Goal: Task Accomplishment & Management: Complete application form

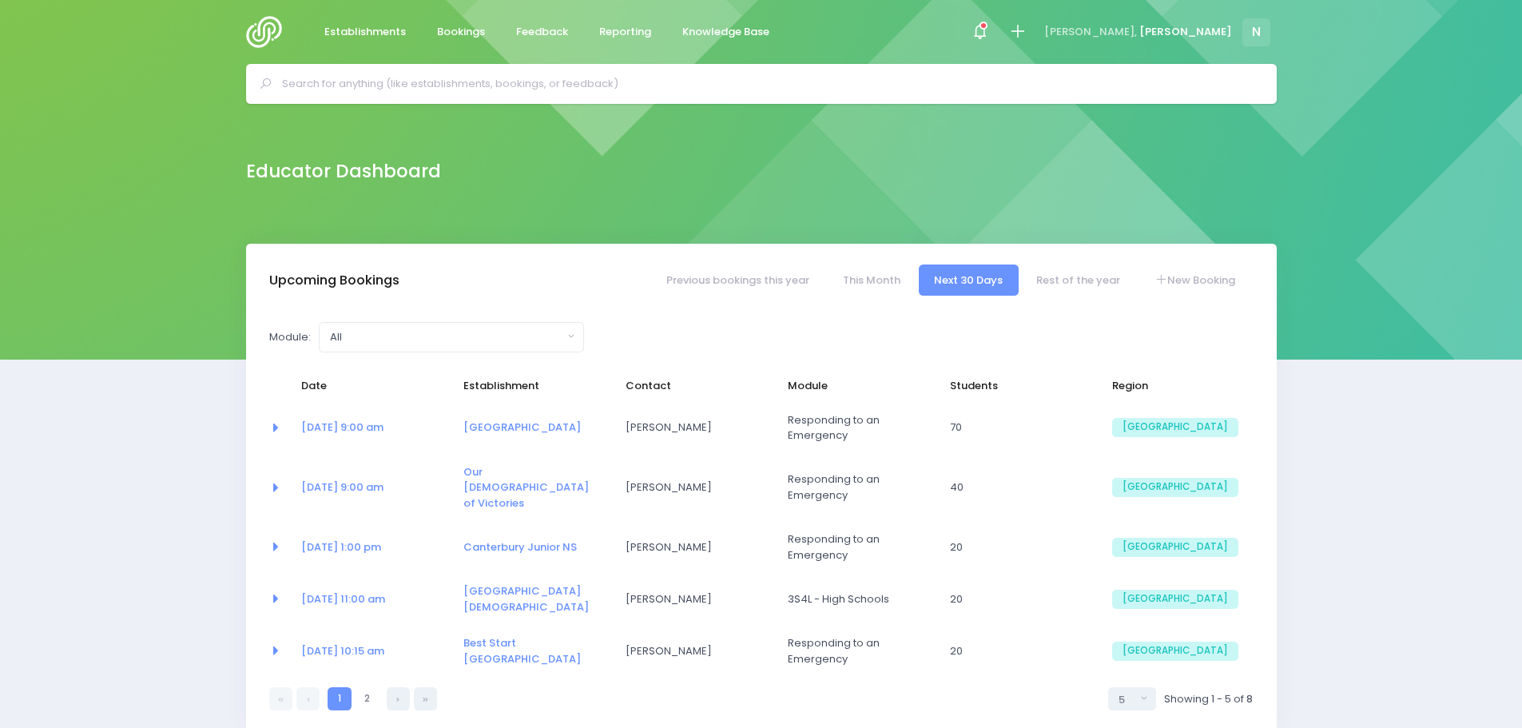
select select "5"
click at [411, 97] on div at bounding box center [761, 84] width 1030 height 40
click at [379, 89] on input "text" at bounding box center [768, 84] width 972 height 24
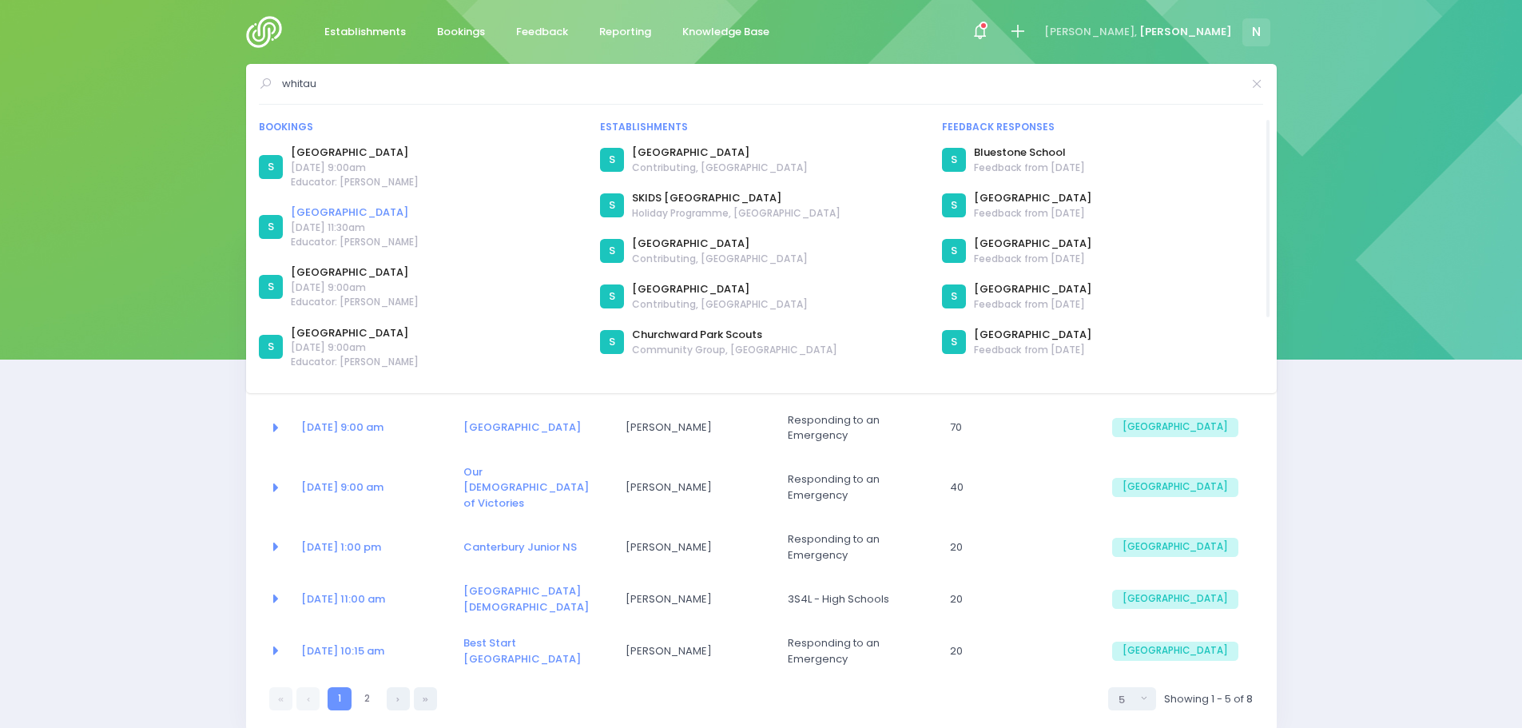
type input "whitau"
click at [329, 211] on link "[GEOGRAPHIC_DATA]" at bounding box center [355, 212] width 128 height 16
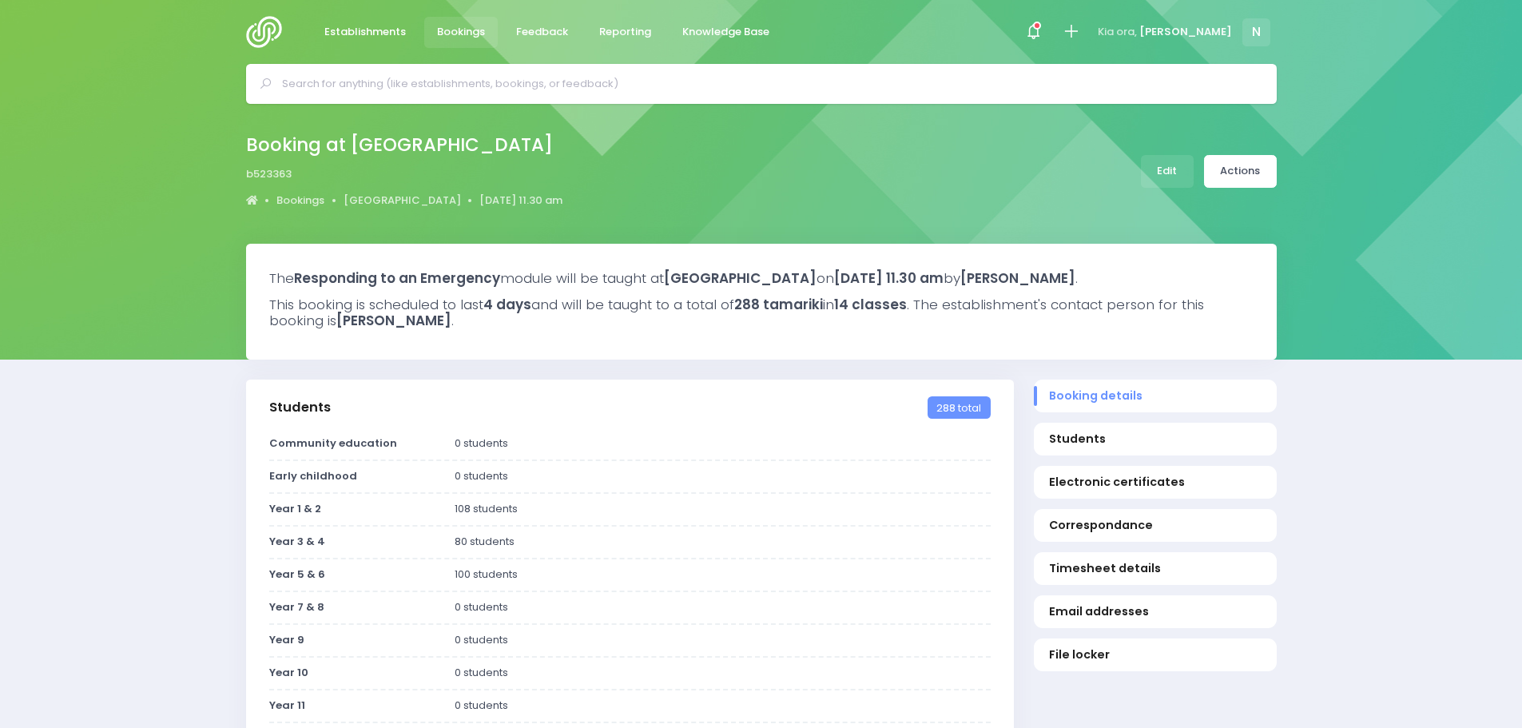
select select "5"
click at [1160, 172] on link "Edit" at bounding box center [1167, 171] width 53 height 33
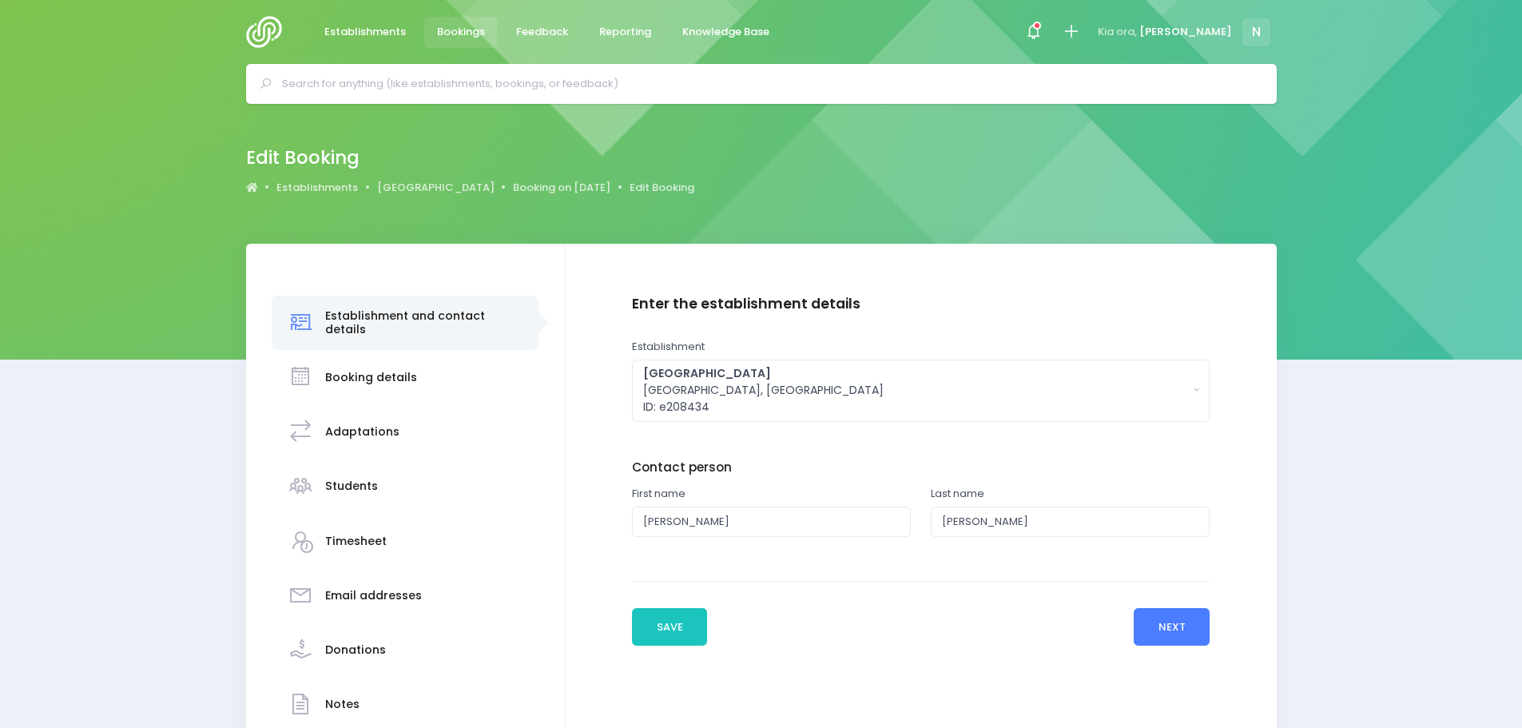
click at [1165, 624] on button "Next" at bounding box center [1171, 627] width 76 height 38
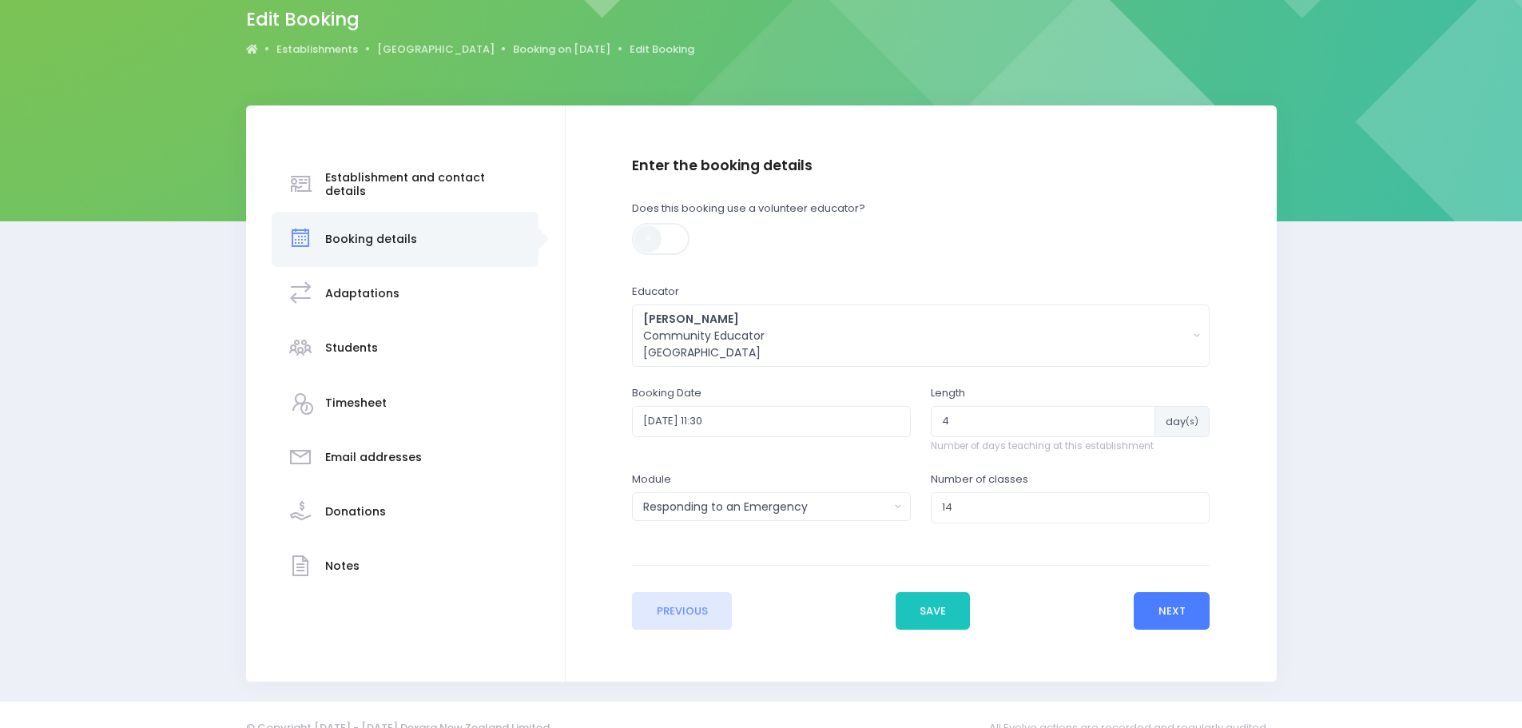
scroll to position [160, 0]
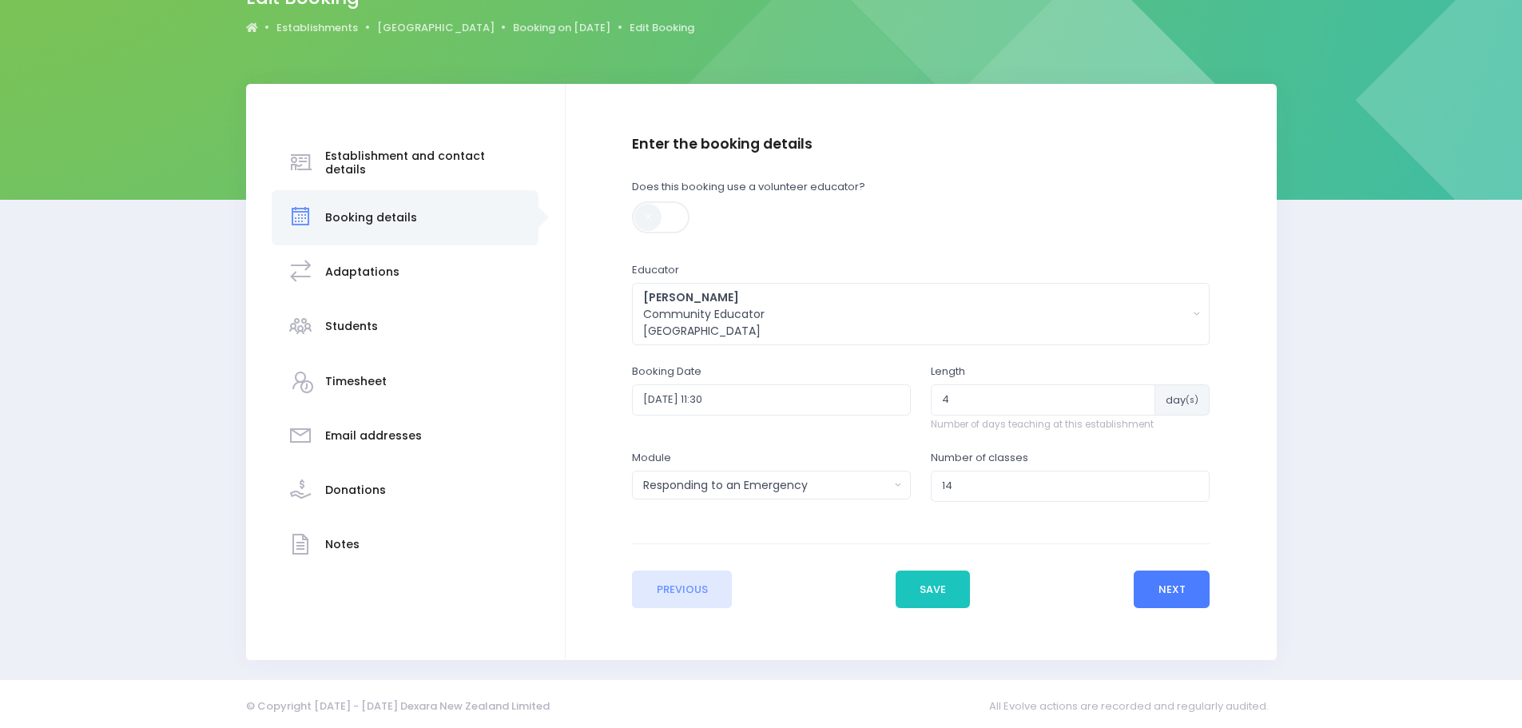
click at [1161, 585] on button "Next" at bounding box center [1171, 589] width 76 height 38
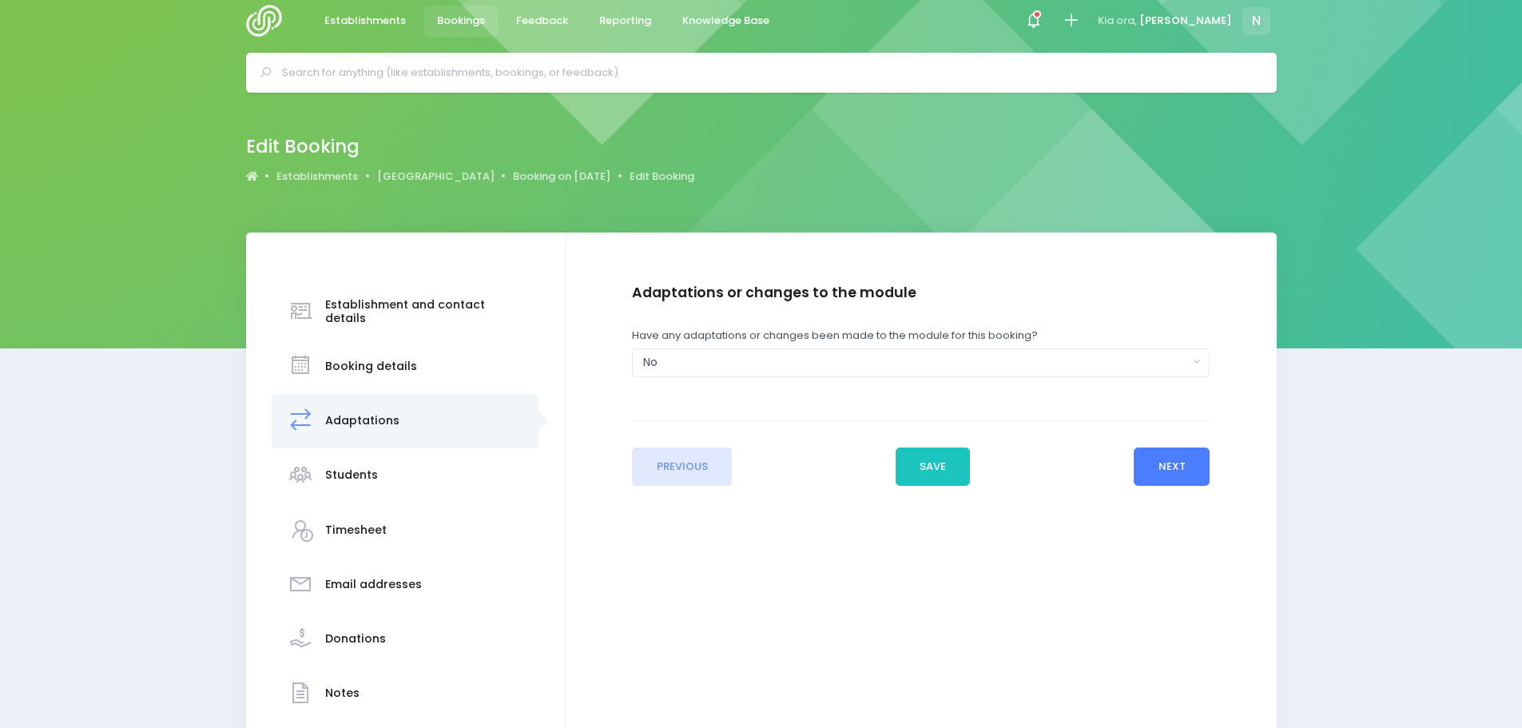
scroll to position [0, 0]
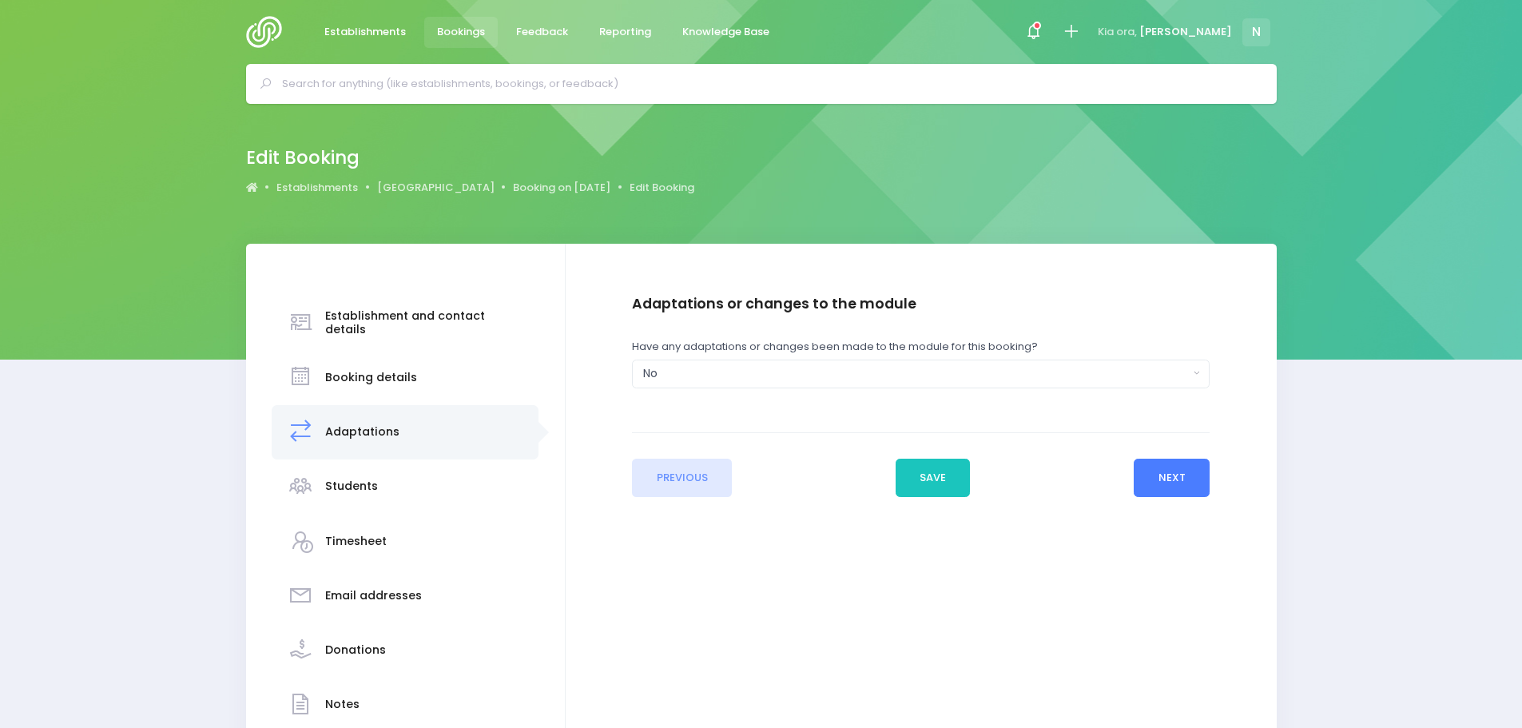
click at [1172, 476] on button "Next" at bounding box center [1171, 477] width 76 height 38
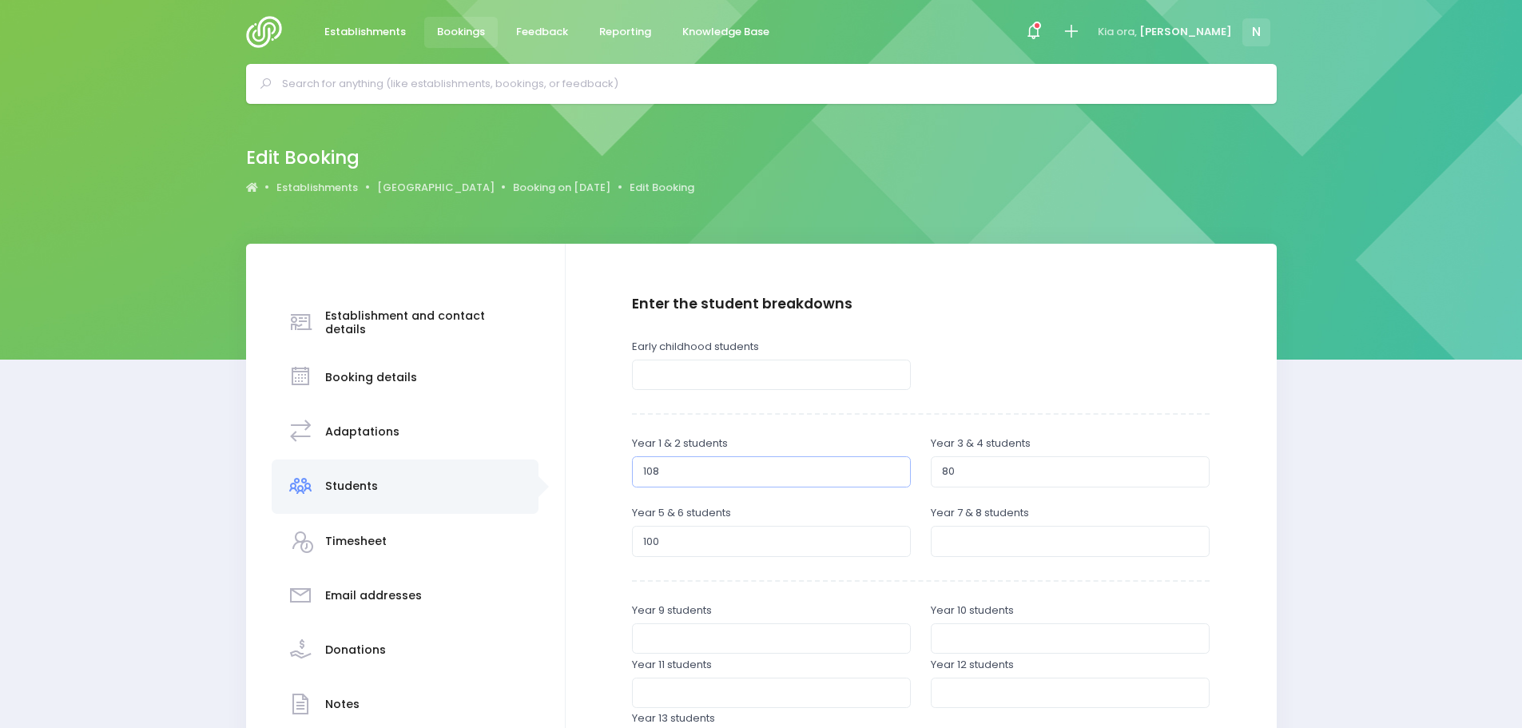
drag, startPoint x: 681, startPoint y: 484, endPoint x: 641, endPoint y: 472, distance: 41.7
click at [639, 473] on input "108" at bounding box center [771, 471] width 279 height 30
type input "94"
drag, startPoint x: 961, startPoint y: 474, endPoint x: 915, endPoint y: 473, distance: 45.5
click at [915, 473] on div "Year 1 & 2 students 94 Year 3 & 4 students 80" at bounding box center [920, 469] width 597 height 69
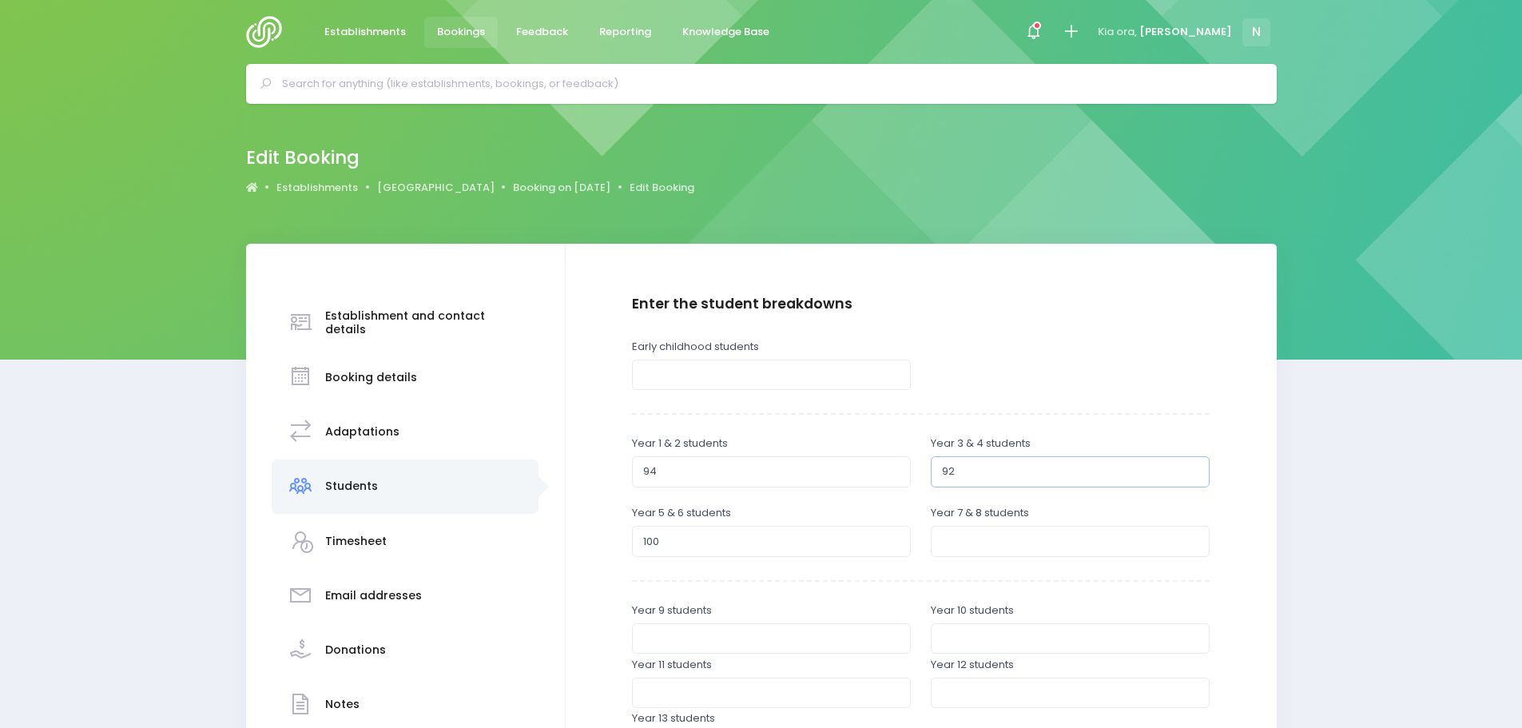
type input "92"
click at [792, 543] on input "100" at bounding box center [771, 541] width 279 height 30
drag, startPoint x: 679, startPoint y: 547, endPoint x: 636, endPoint y: 549, distance: 43.2
click at [636, 549] on input "100" at bounding box center [771, 541] width 279 height 30
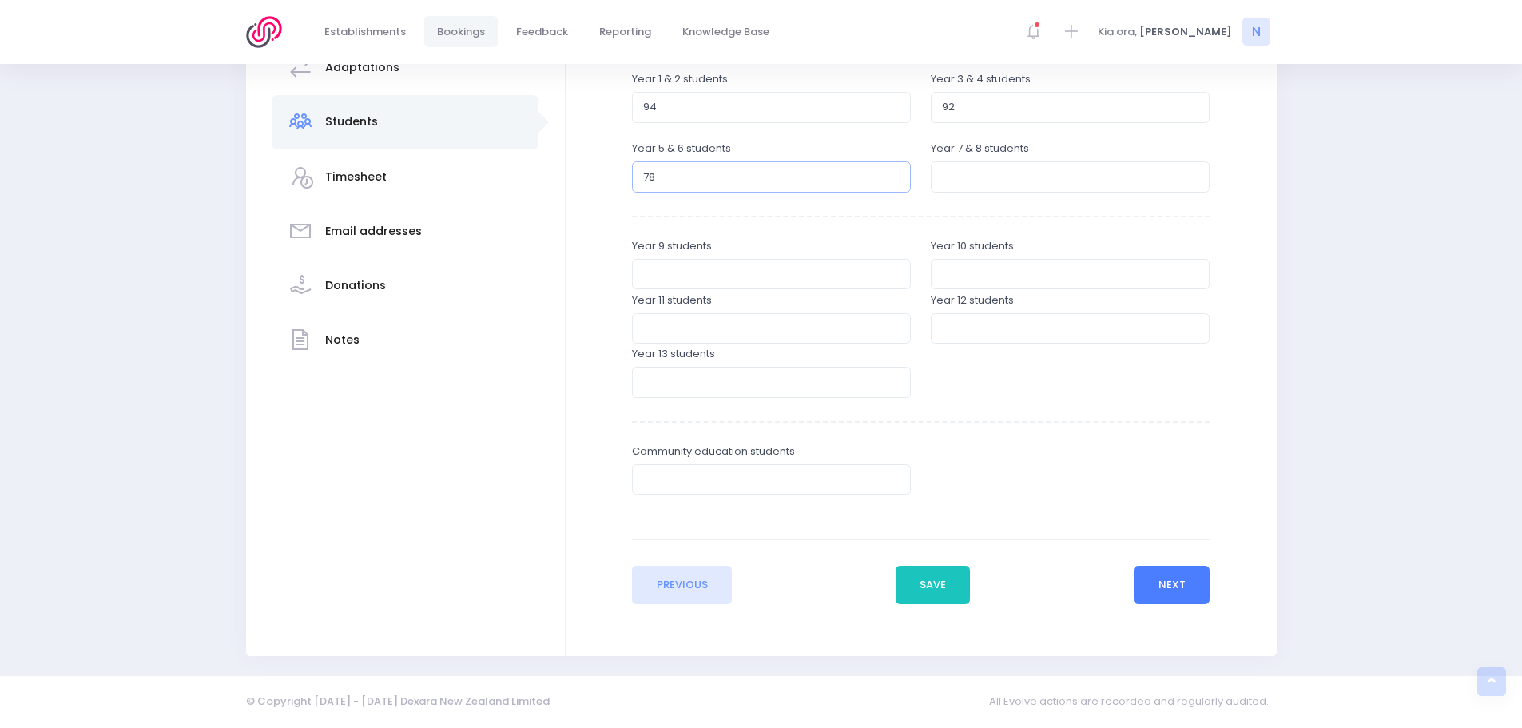
type input "78"
click at [1161, 580] on button "Next" at bounding box center [1171, 585] width 76 height 38
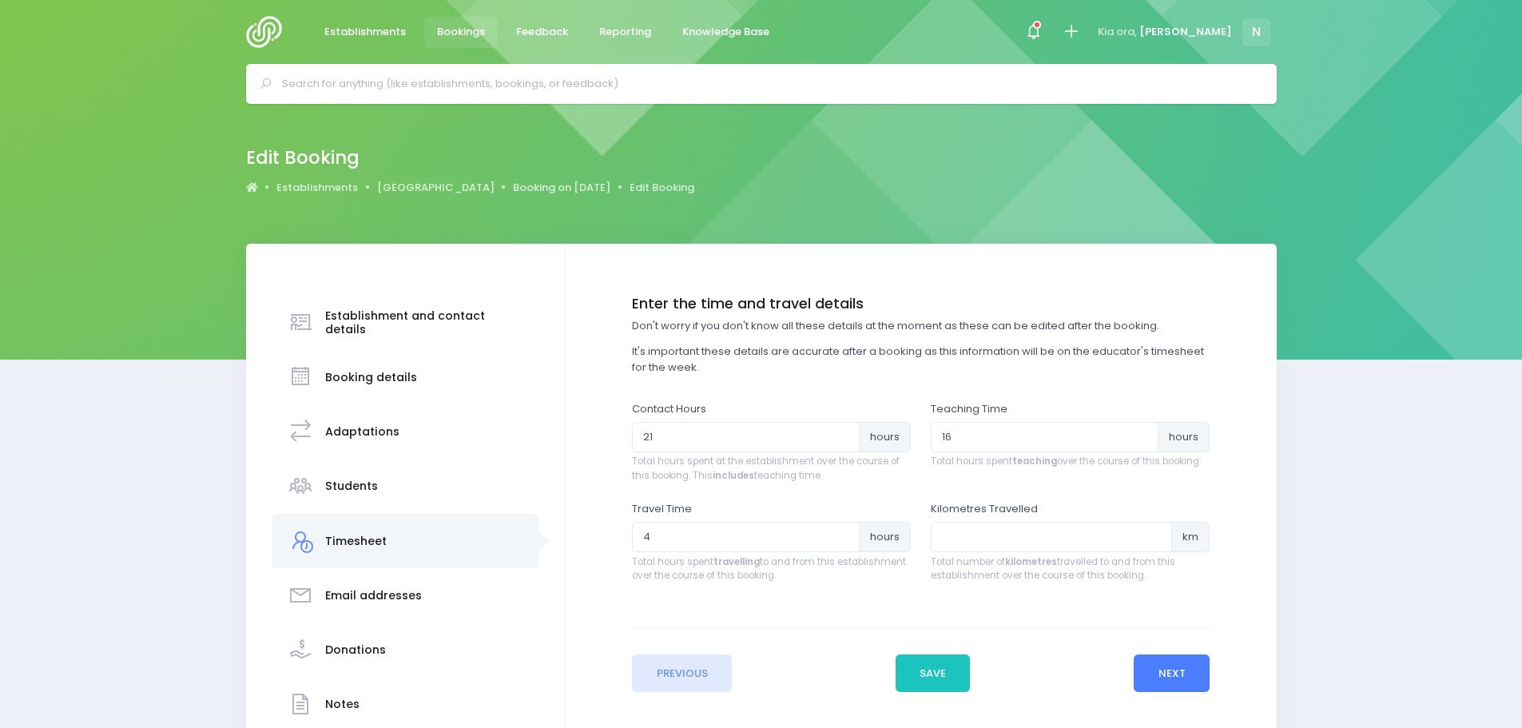
click at [1144, 678] on button "Next" at bounding box center [1171, 673] width 76 height 38
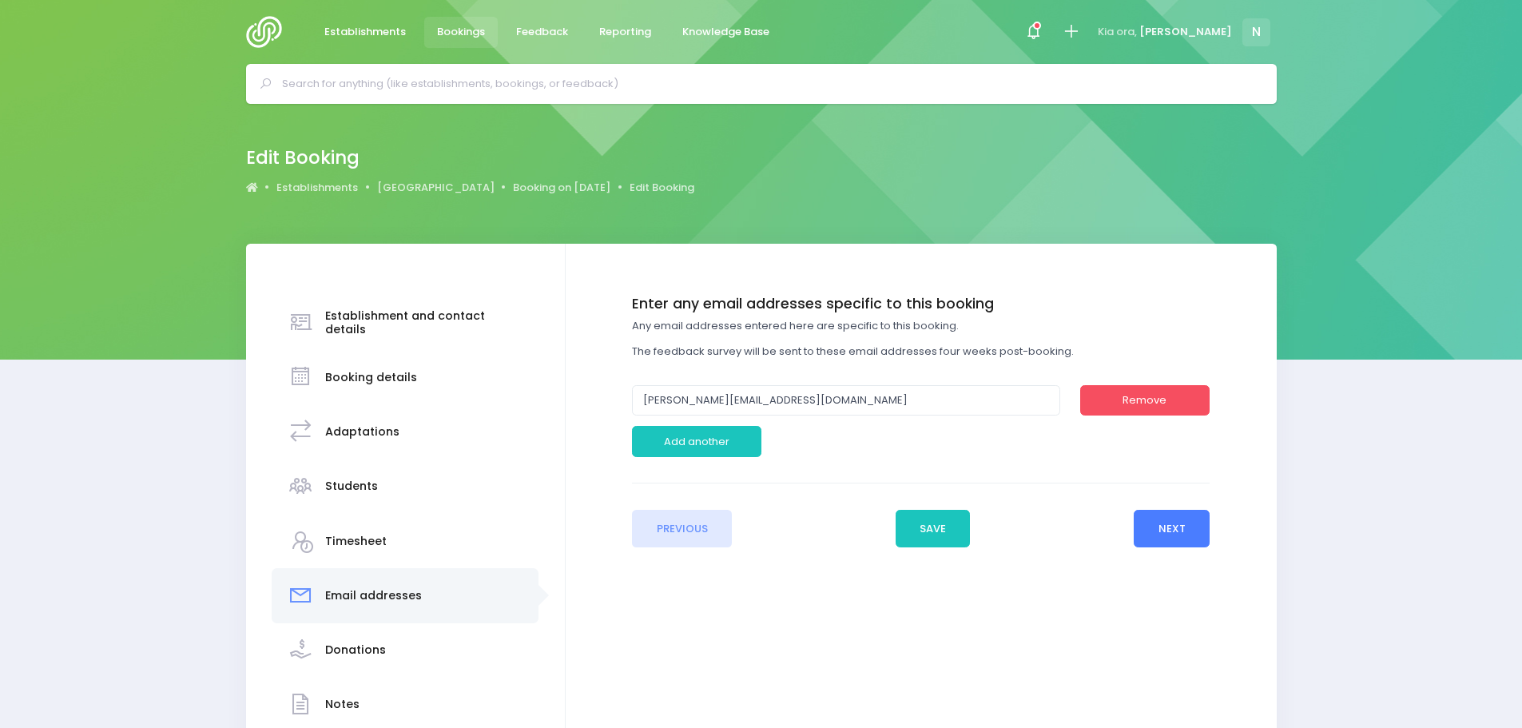
click at [1178, 537] on button "Next" at bounding box center [1171, 529] width 76 height 38
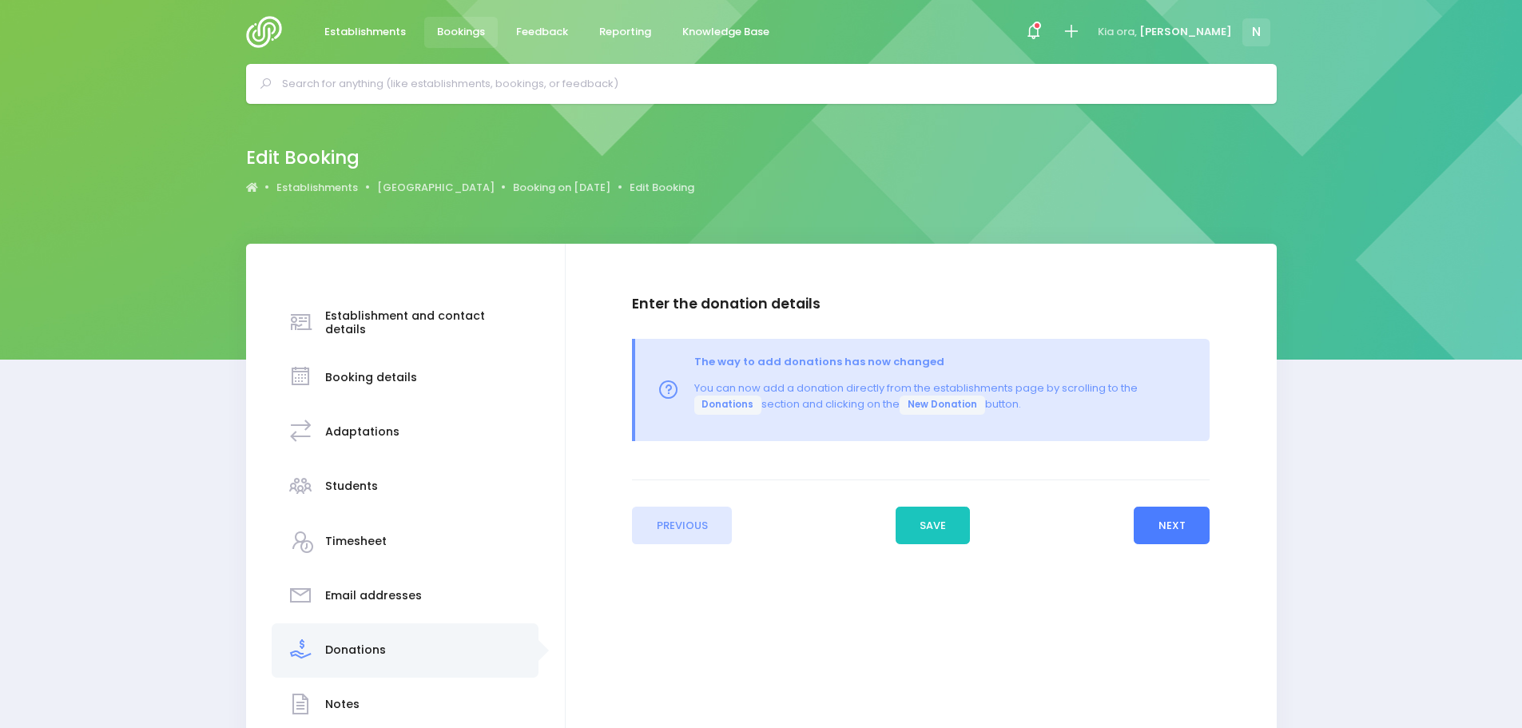
click at [1176, 534] on button "Next" at bounding box center [1171, 525] width 76 height 38
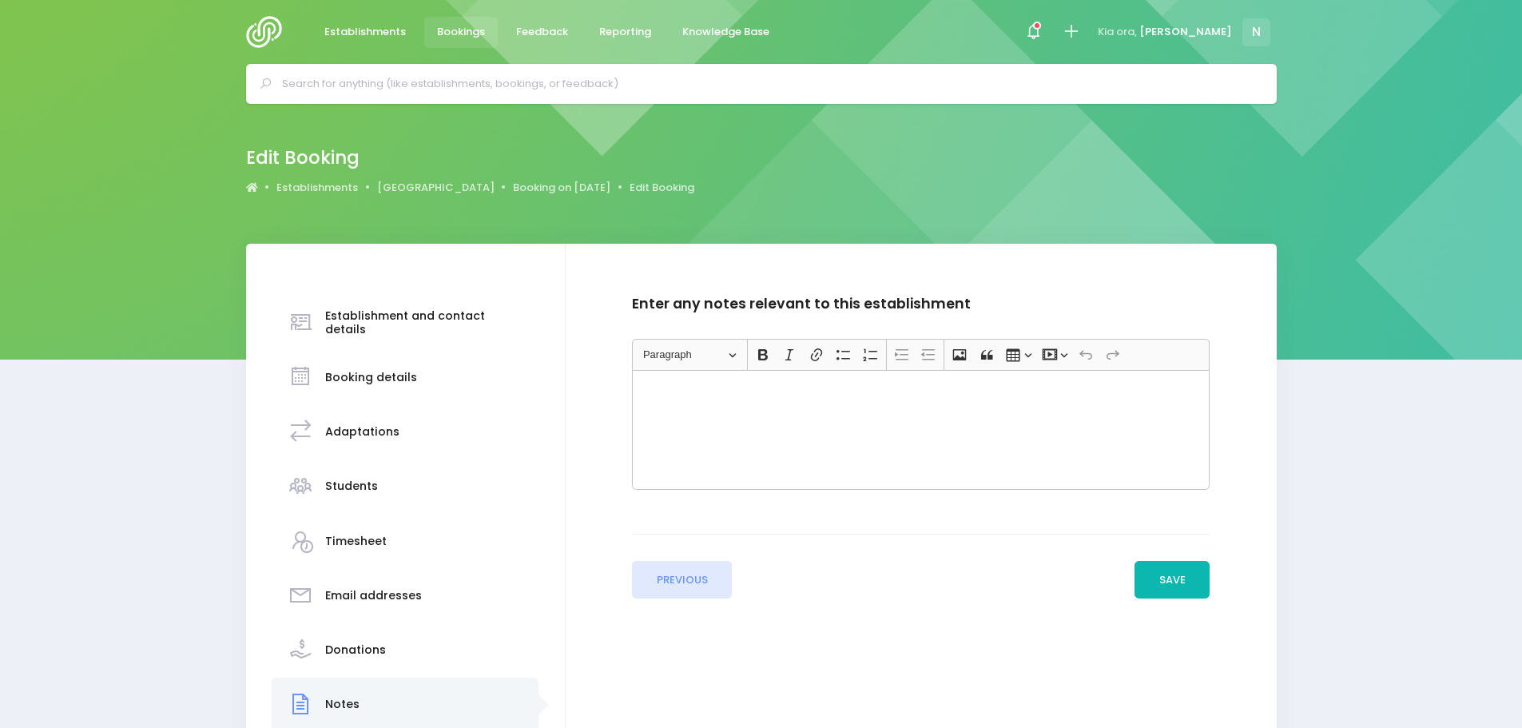
click at [1161, 575] on button "Save" at bounding box center [1171, 580] width 75 height 38
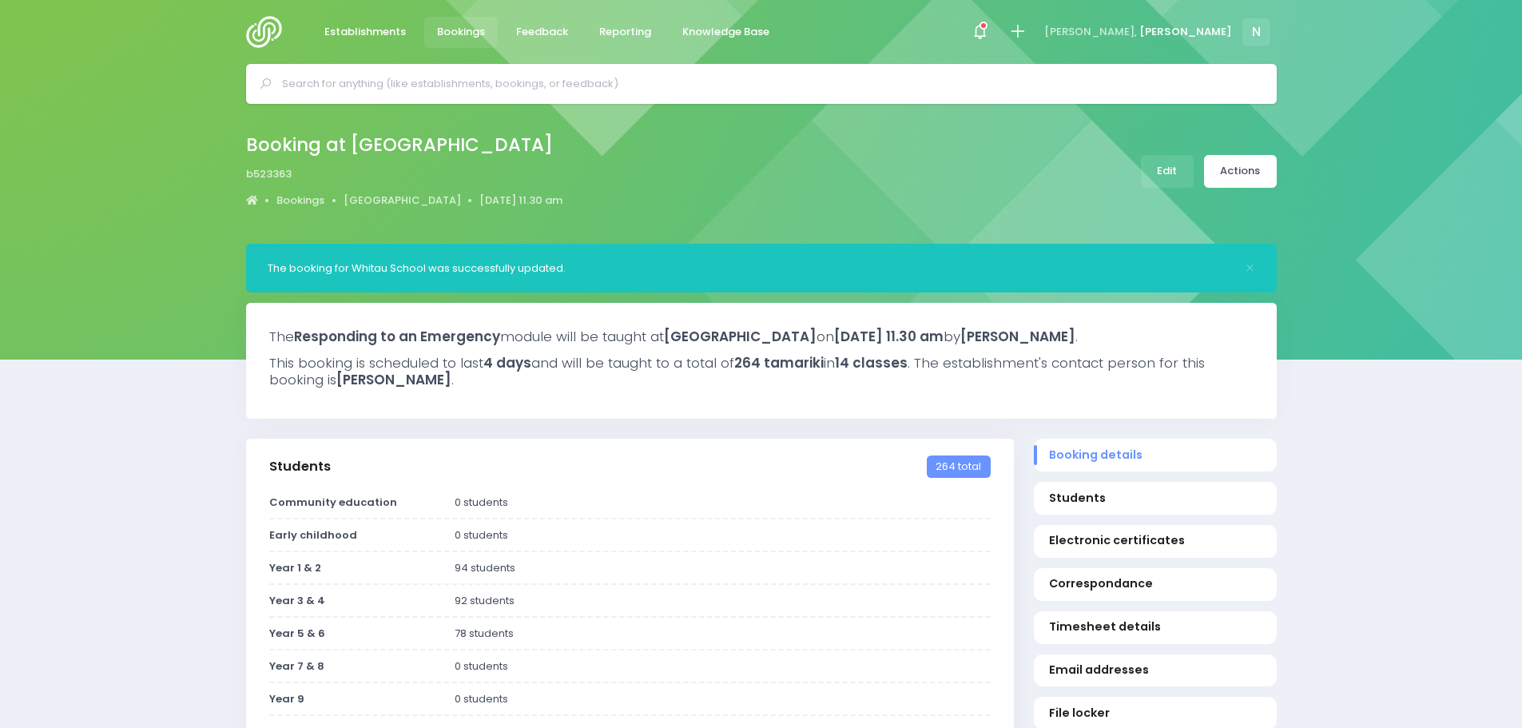
select select "5"
